Goal: Information Seeking & Learning: Learn about a topic

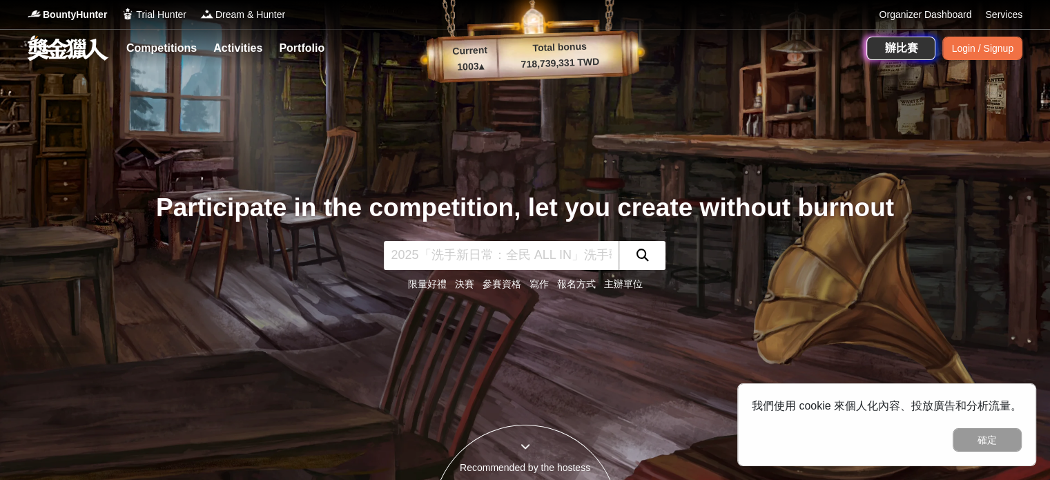
click at [583, 255] on input "text" at bounding box center [501, 255] width 235 height 29
type input "NCPC"
click button "submit" at bounding box center [642, 255] width 47 height 29
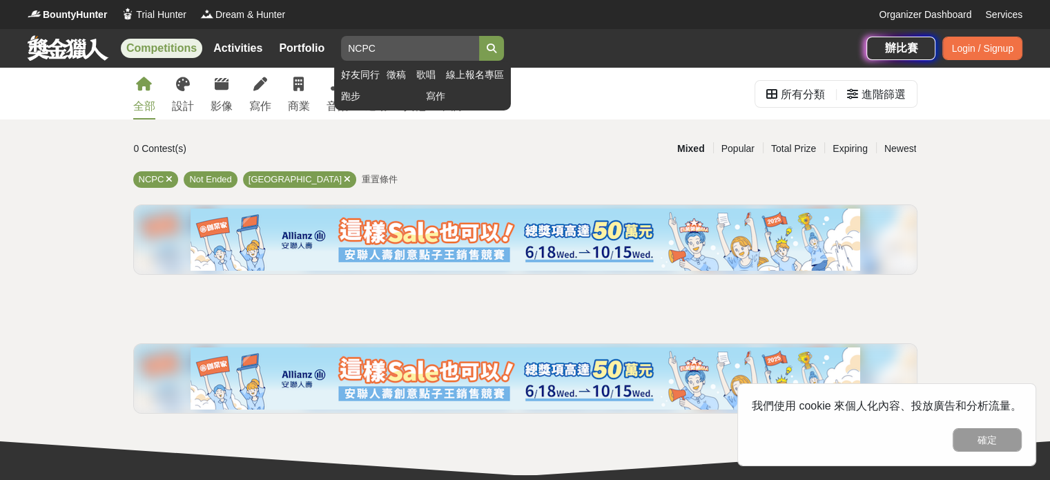
click at [457, 52] on input "NCPC" at bounding box center [410, 48] width 138 height 25
type input "N"
type input "ㄏㄣ"
click at [479, 36] on button "submit" at bounding box center [491, 48] width 25 height 25
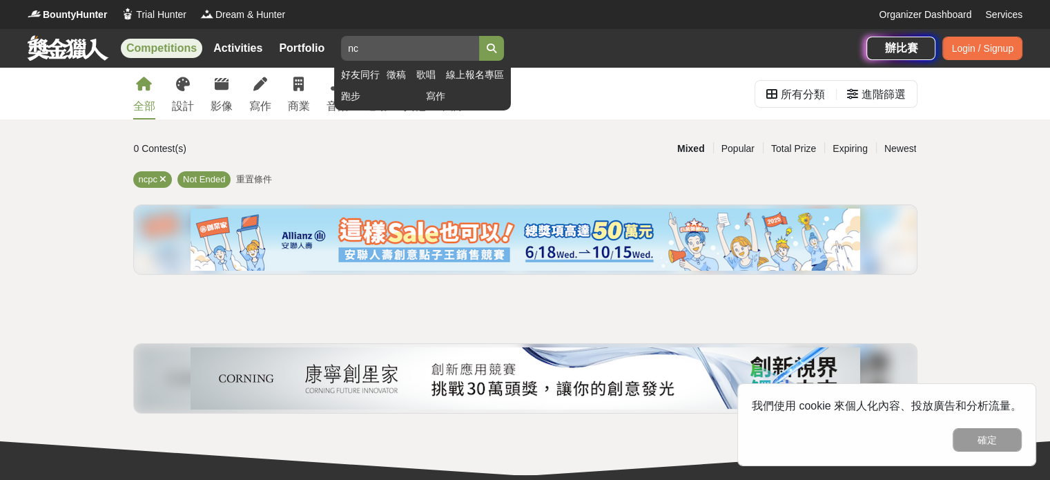
type input "n"
paste input "全國大專校院電腦軟體設計競賽"
click at [479, 36] on button "submit" at bounding box center [491, 48] width 25 height 25
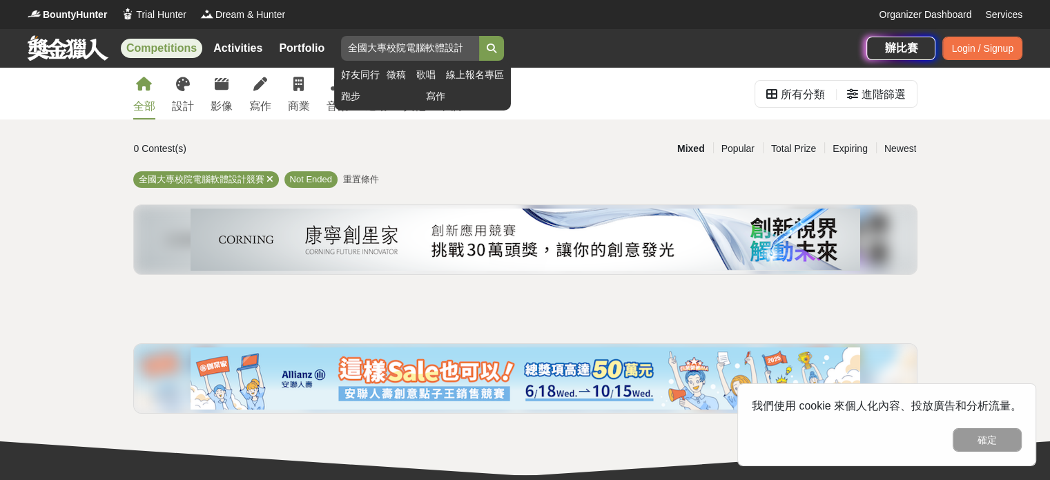
click at [375, 46] on input "全國大專校院電腦軟體設計競賽" at bounding box center [410, 48] width 138 height 25
click at [423, 48] on input "全國大專校院電腦軟體設計競賽" at bounding box center [410, 48] width 138 height 25
click at [479, 36] on button "submit" at bounding box center [491, 48] width 25 height 25
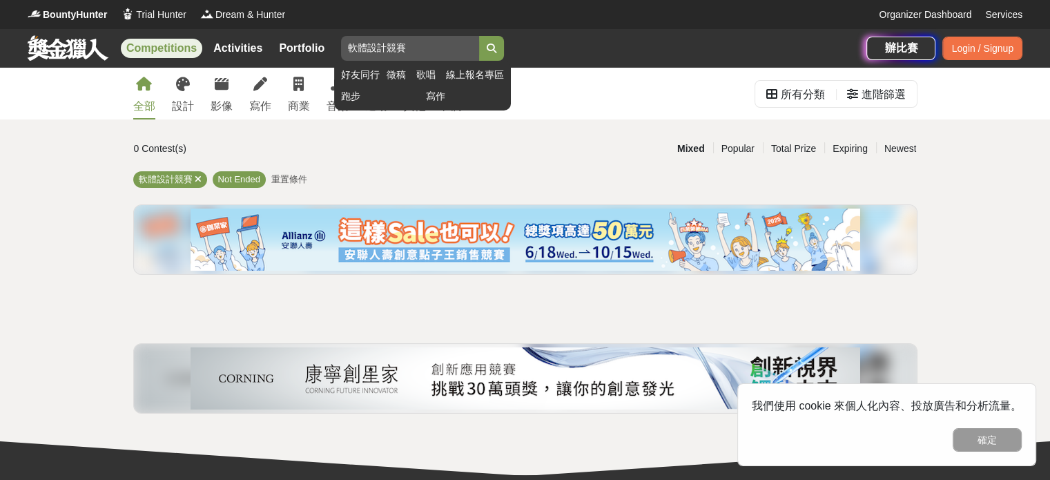
click at [394, 47] on input "軟體設計競賽" at bounding box center [410, 48] width 138 height 25
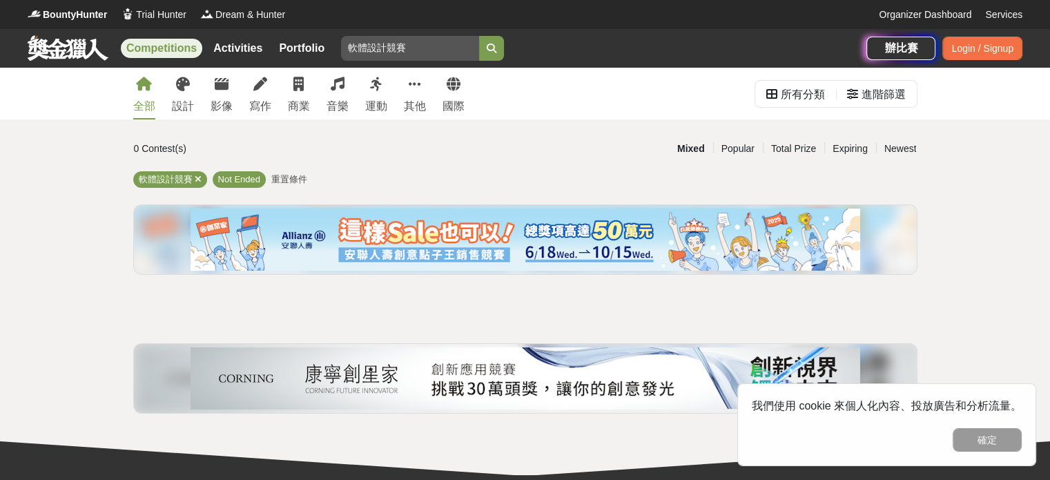
click at [433, 93] on div "全部 設計 影像 寫作 商業 音樂 運動 其他 國際" at bounding box center [299, 94] width 348 height 52
click at [402, 106] on div "全部 設計 影像 寫作 商業 音樂 運動 其他 國際" at bounding box center [299, 94] width 348 height 52
click at [414, 105] on div "其他" at bounding box center [415, 106] width 22 height 17
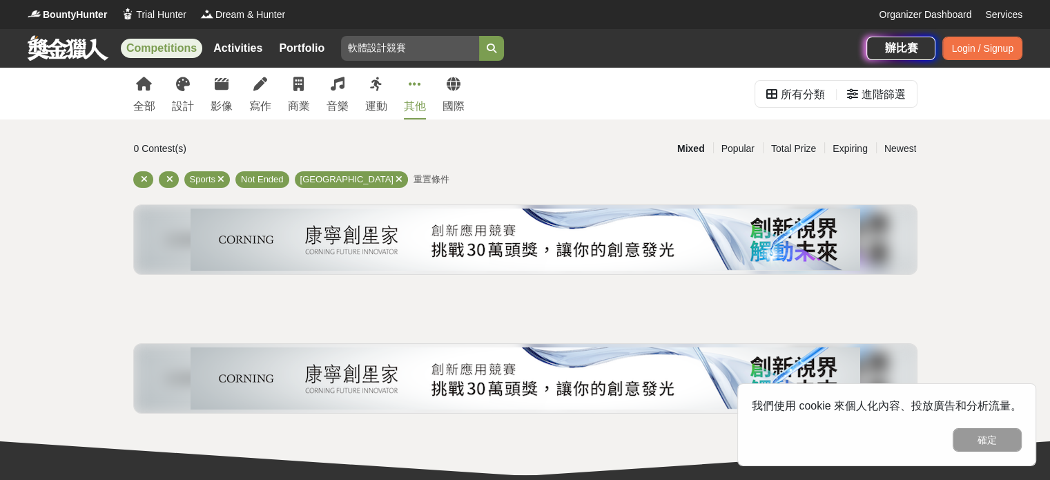
click at [413, 113] on div "其他" at bounding box center [415, 106] width 22 height 17
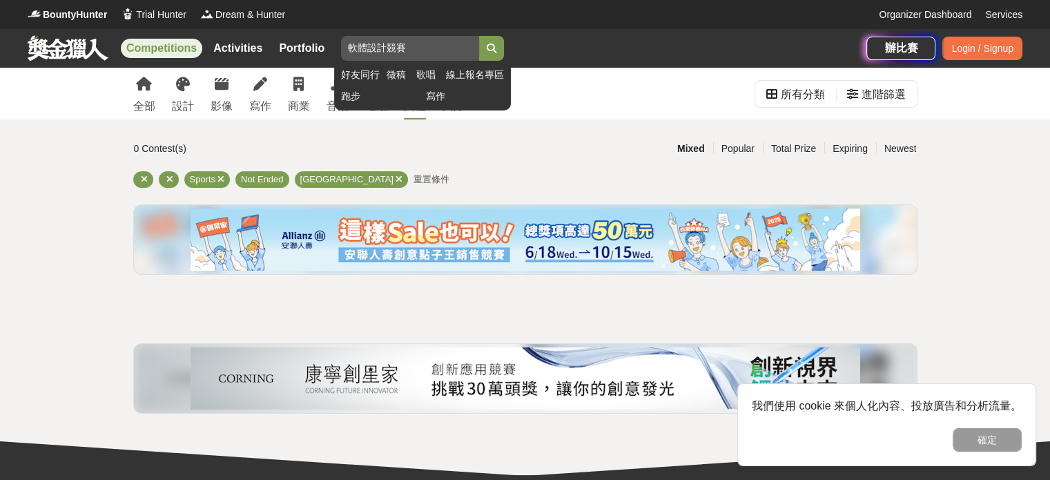
click at [456, 49] on input "軟體設計競賽" at bounding box center [410, 48] width 138 height 25
type input "軟"
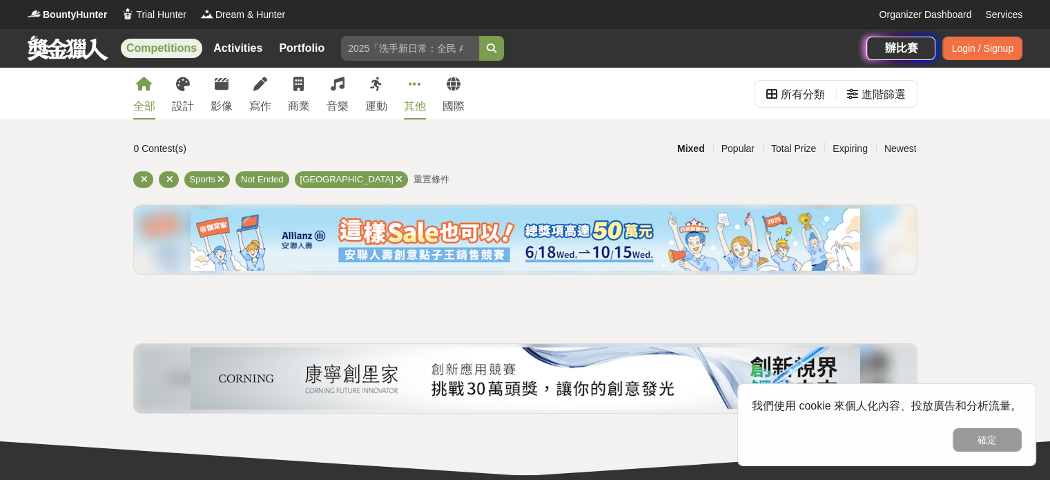
click at [150, 92] on link "全部" at bounding box center [144, 94] width 22 height 52
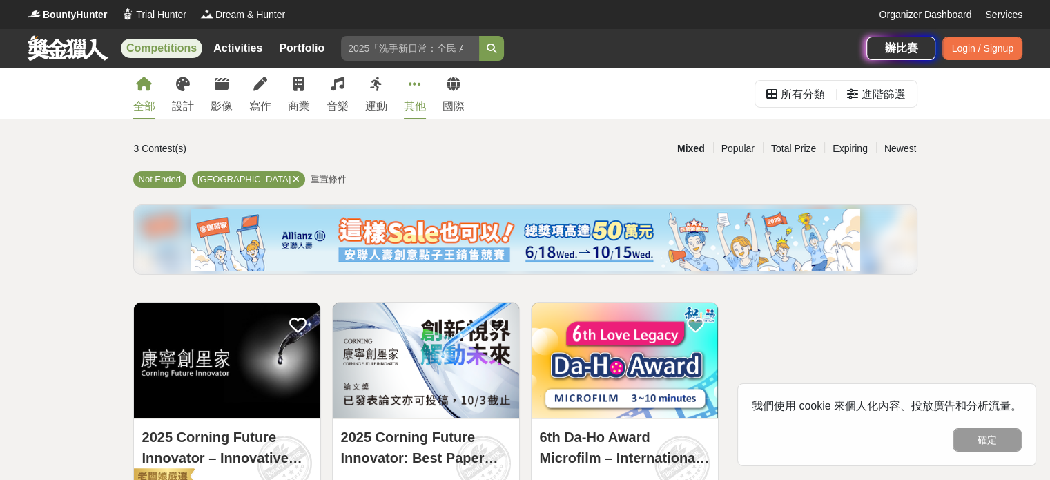
click at [416, 97] on link "其他" at bounding box center [415, 94] width 22 height 52
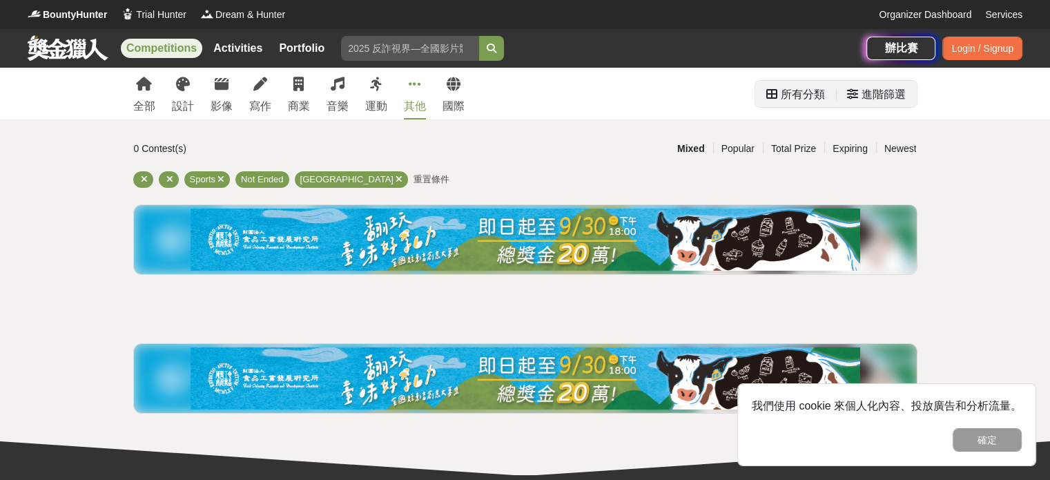
click at [826, 91] on div "所有分類" at bounding box center [795, 94] width 81 height 26
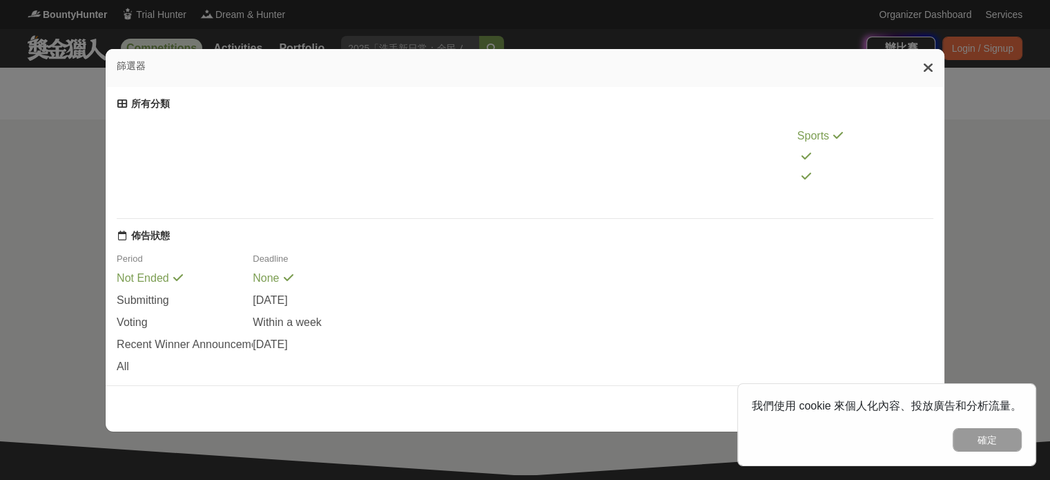
click at [443, 161] on div at bounding box center [457, 157] width 136 height 13
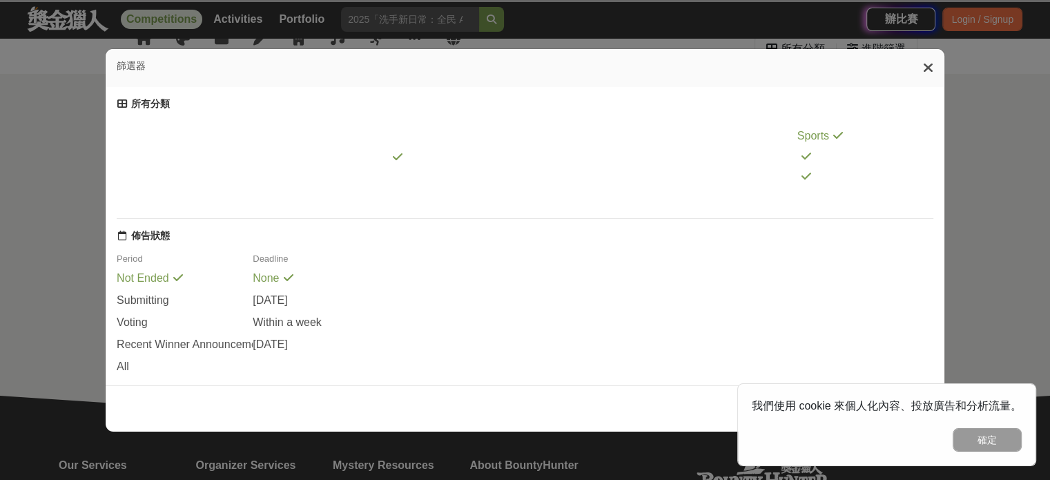
scroll to position [15, 0]
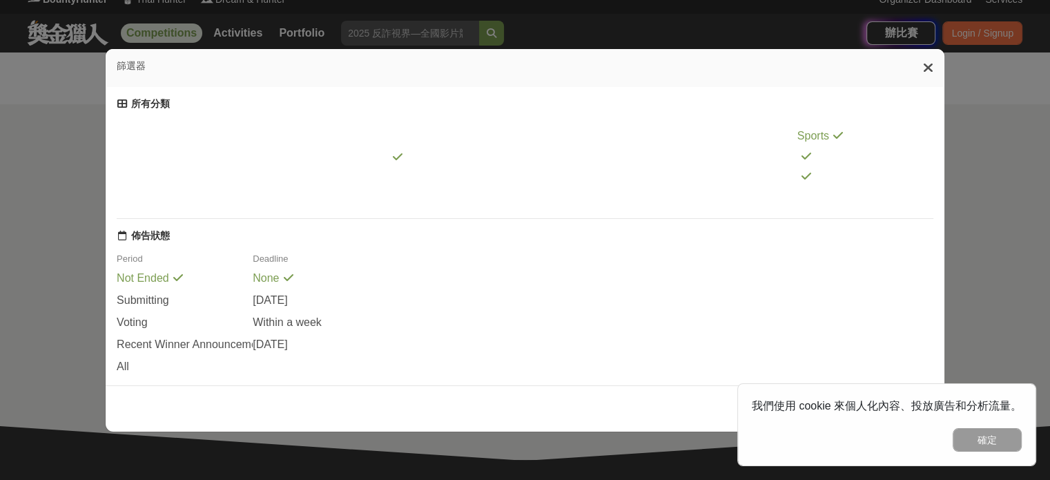
click at [401, 161] on div at bounding box center [457, 157] width 136 height 12
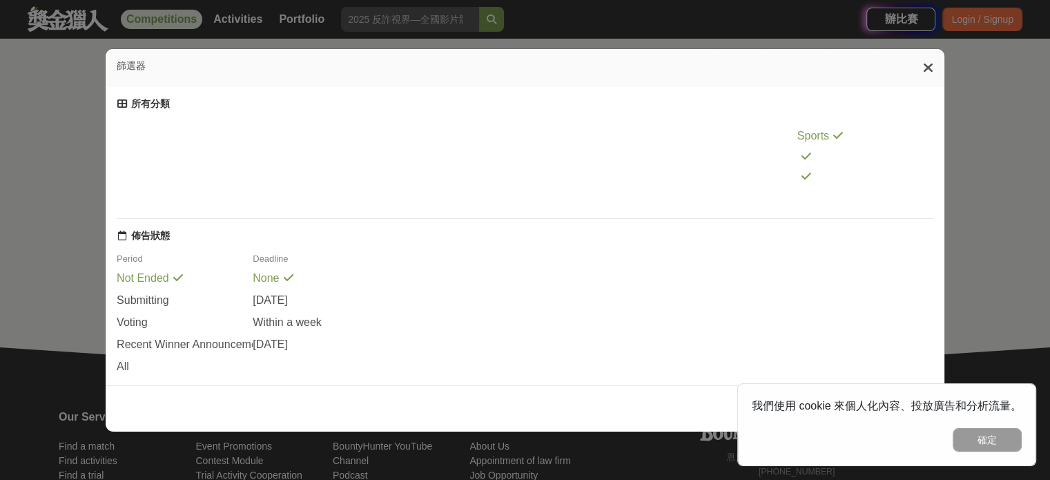
scroll to position [94, 0]
click at [931, 66] on icon at bounding box center [928, 68] width 10 height 14
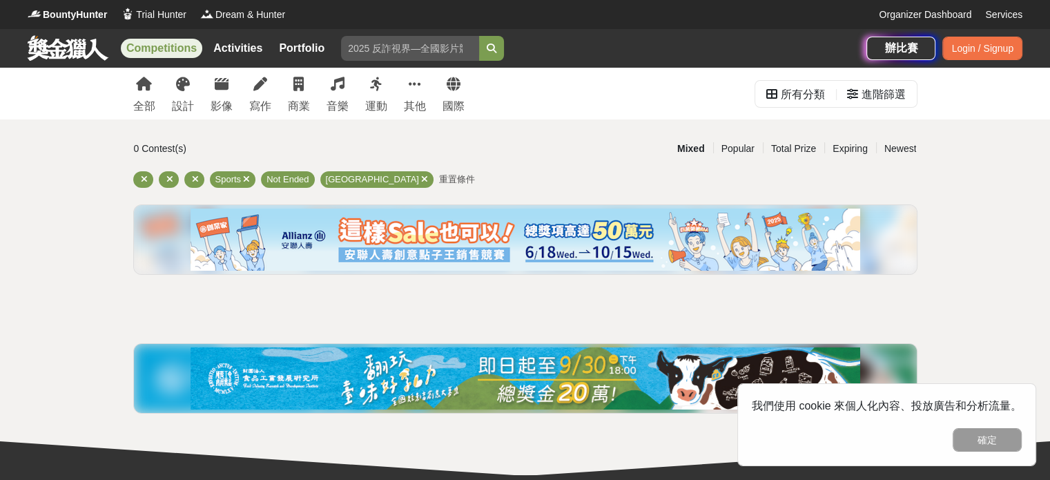
scroll to position [0, 0]
click at [892, 95] on div "進階篩選" at bounding box center [884, 95] width 44 height 28
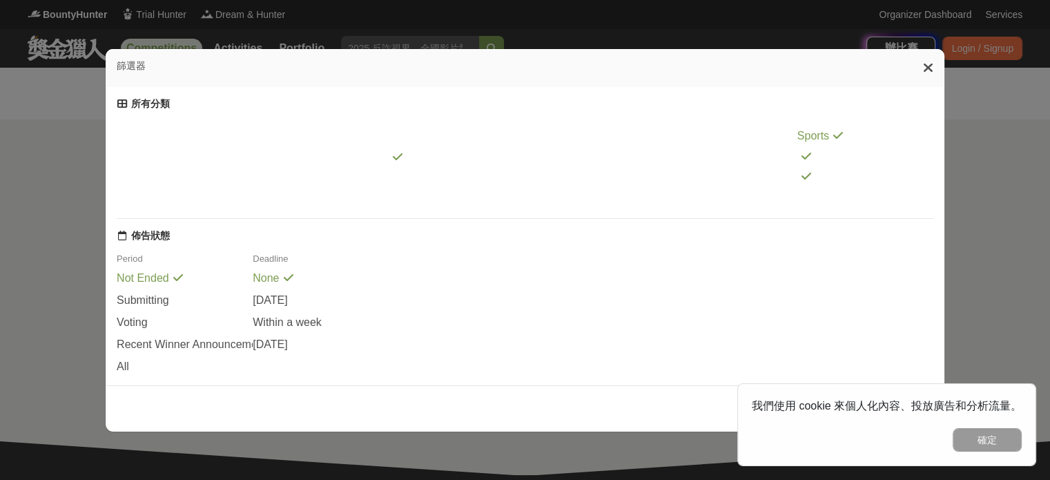
click at [938, 62] on div "篩選器" at bounding box center [525, 68] width 839 height 38
click at [928, 68] on icon at bounding box center [928, 68] width 10 height 14
click at [933, 75] on icon at bounding box center [928, 68] width 10 height 14
click at [925, 64] on div "篩選器" at bounding box center [525, 68] width 839 height 38
click at [938, 70] on div "篩選器" at bounding box center [525, 68] width 839 height 38
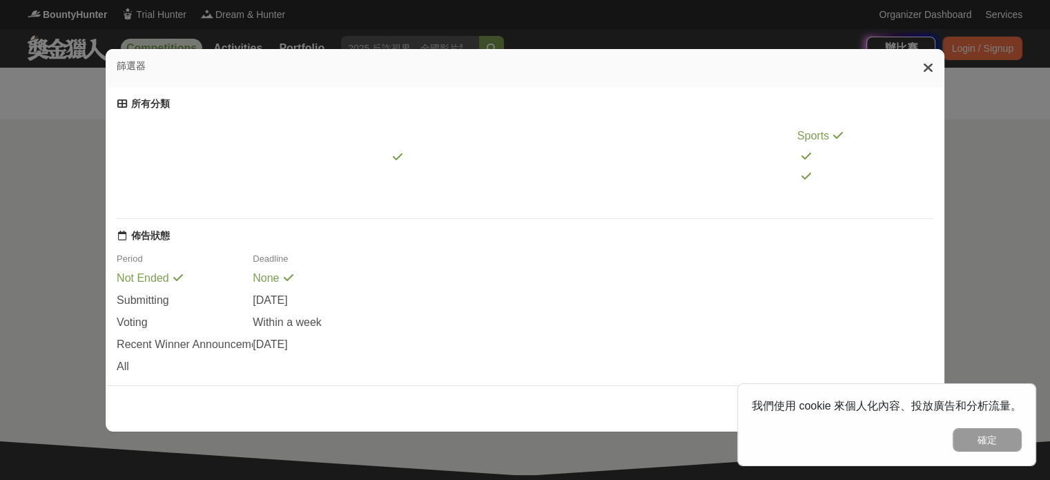
click at [933, 68] on icon at bounding box center [928, 68] width 10 height 14
click at [933, 75] on icon at bounding box center [928, 68] width 10 height 14
